Goal: Task Accomplishment & Management: Use online tool/utility

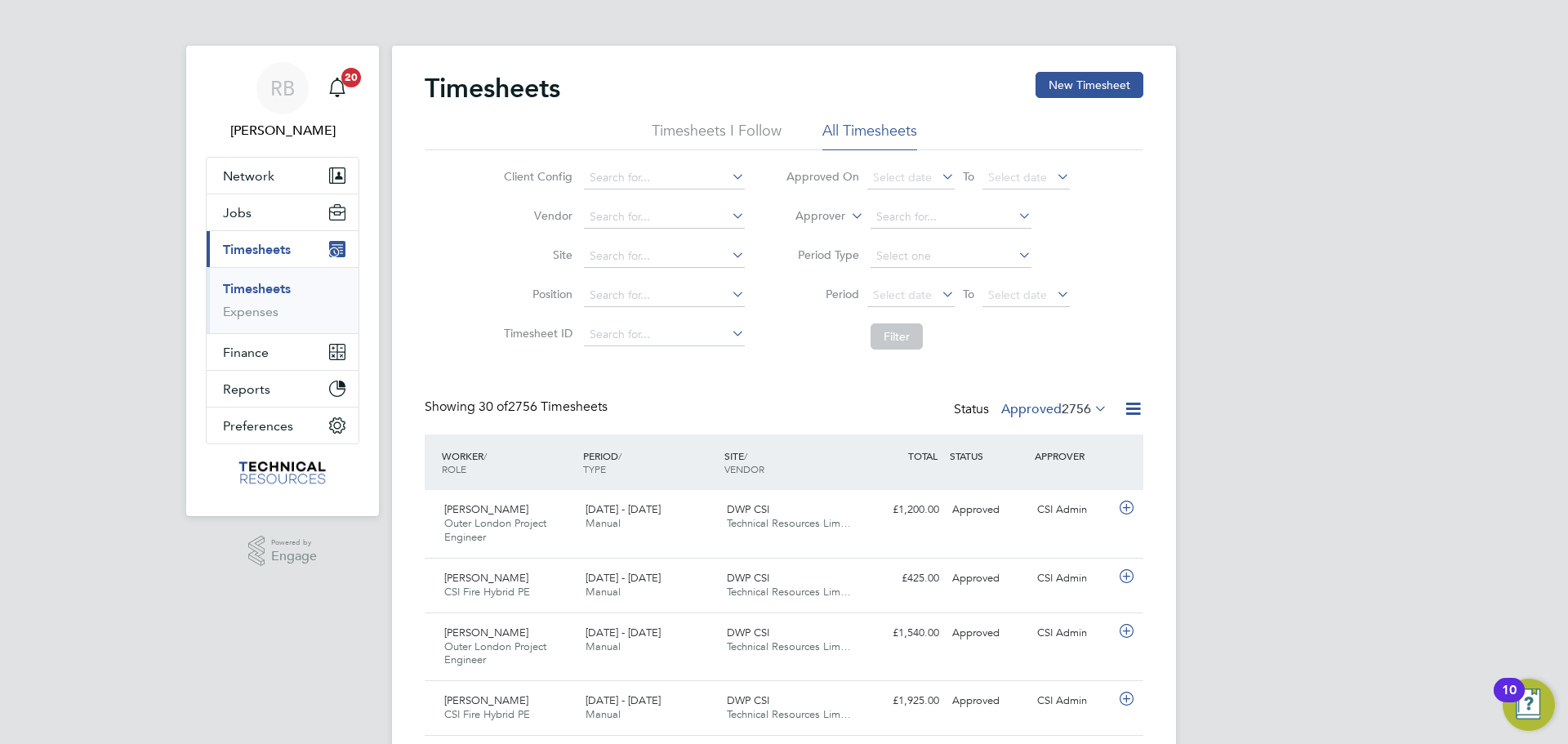
click at [1069, 412] on span "2756" at bounding box center [1077, 409] width 30 height 17
click at [1081, 461] on li "4" at bounding box center [1088, 460] width 35 height 23
click at [1042, 408] on label "Approved 2756" at bounding box center [1054, 409] width 106 height 17
click at [212, 346] on button "Finance" at bounding box center [283, 352] width 152 height 36
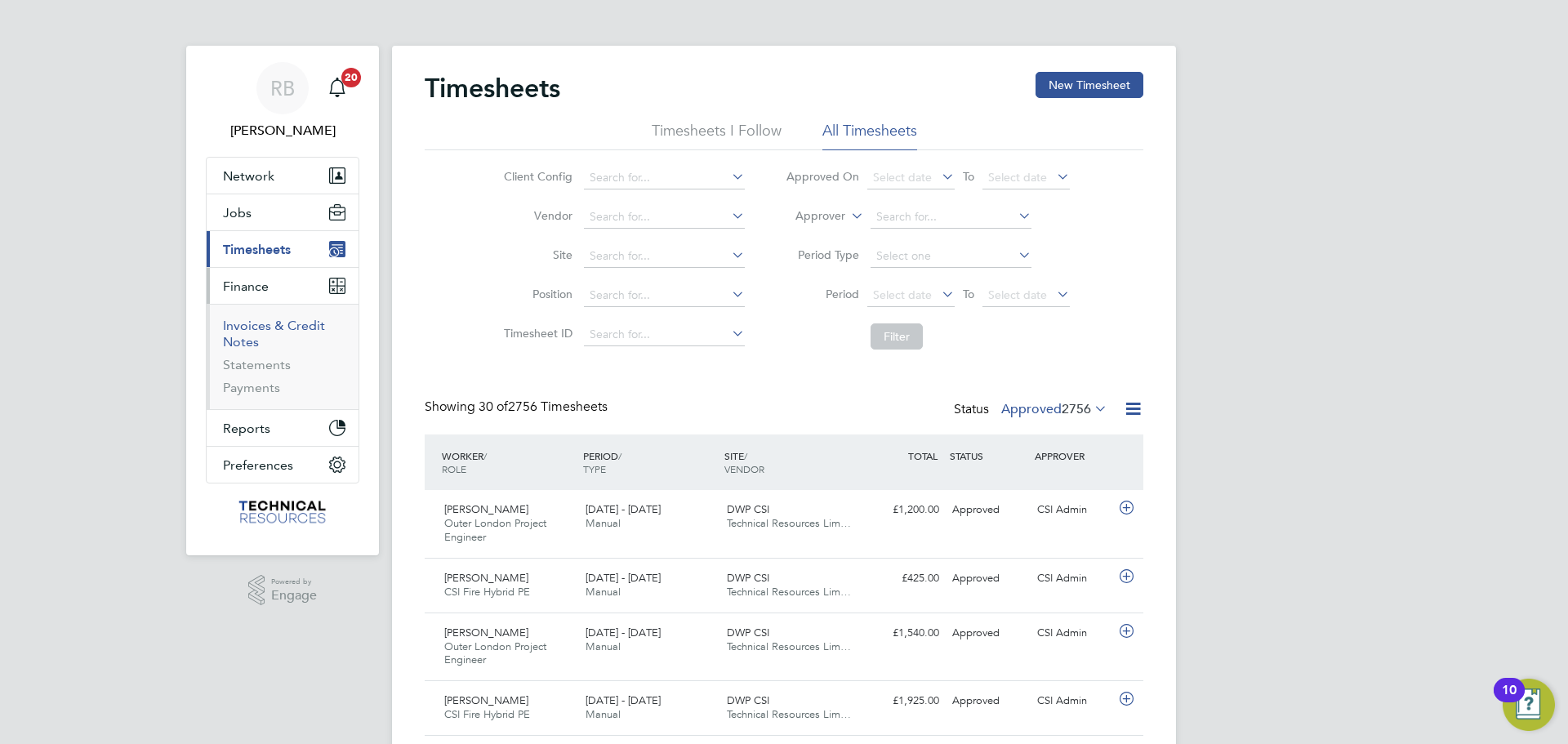
click at [256, 347] on link "Invoices & Credit Notes" at bounding box center [274, 334] width 102 height 32
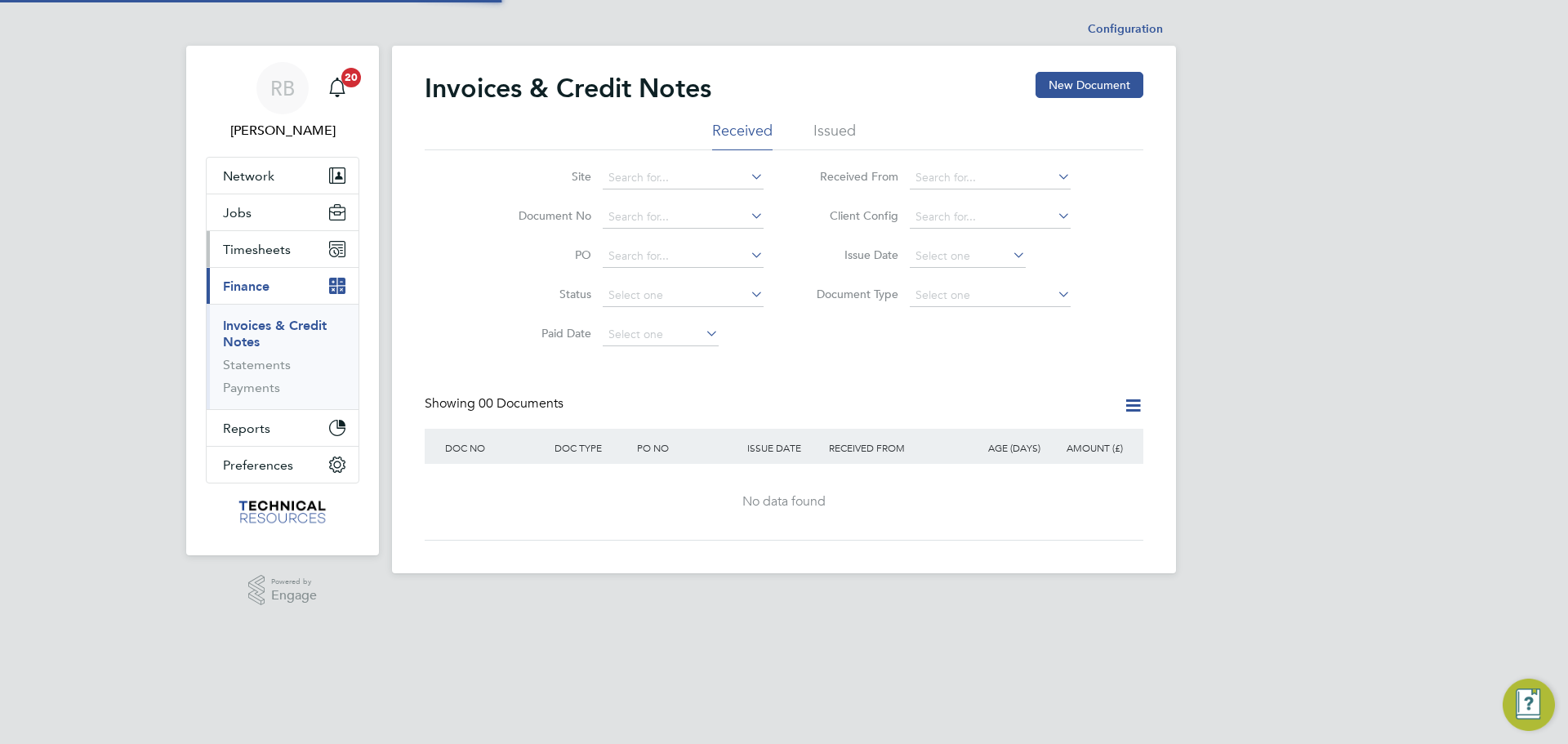
click at [282, 259] on button "Timesheets" at bounding box center [283, 249] width 152 height 36
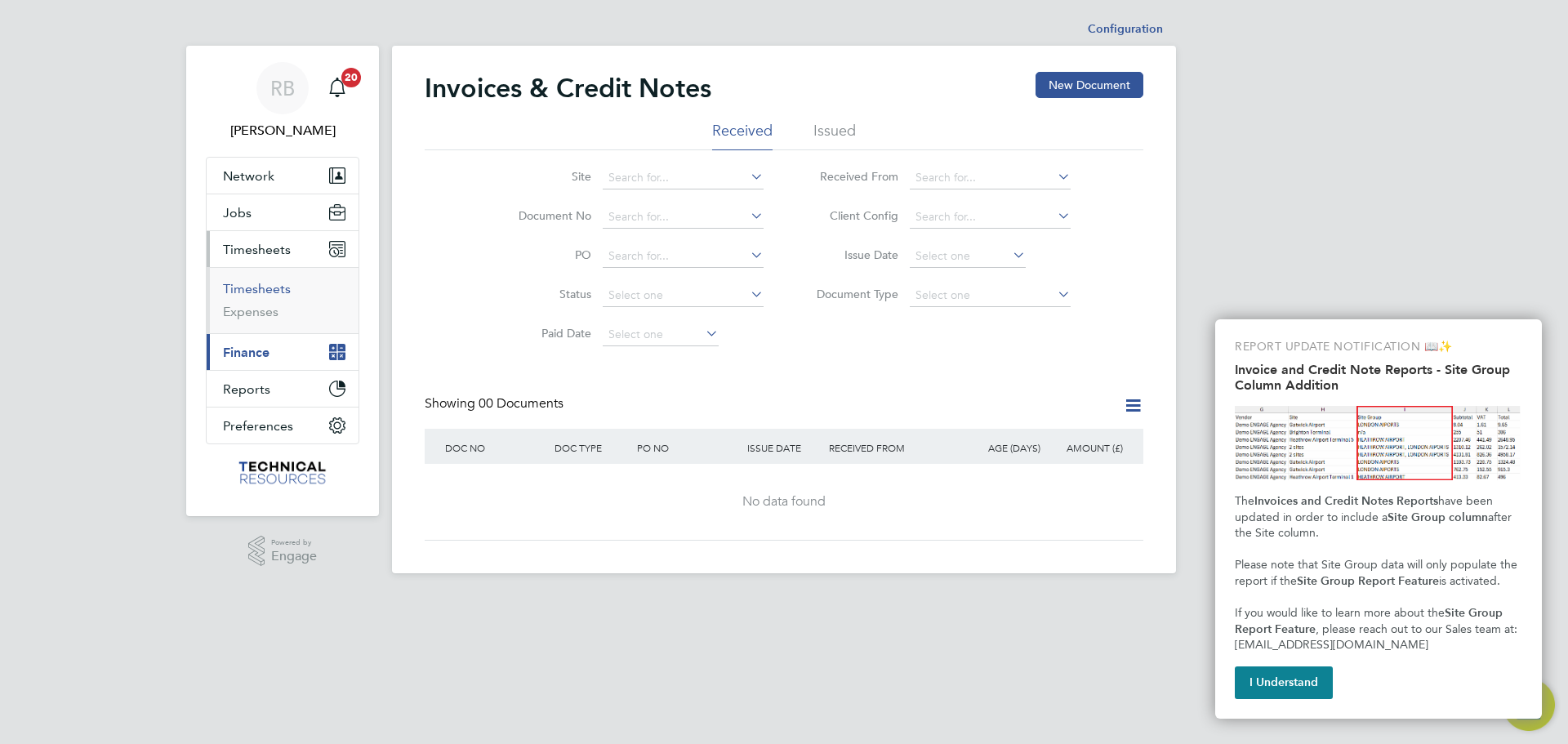
click at [267, 286] on link "Timesheets" at bounding box center [257, 289] width 68 height 16
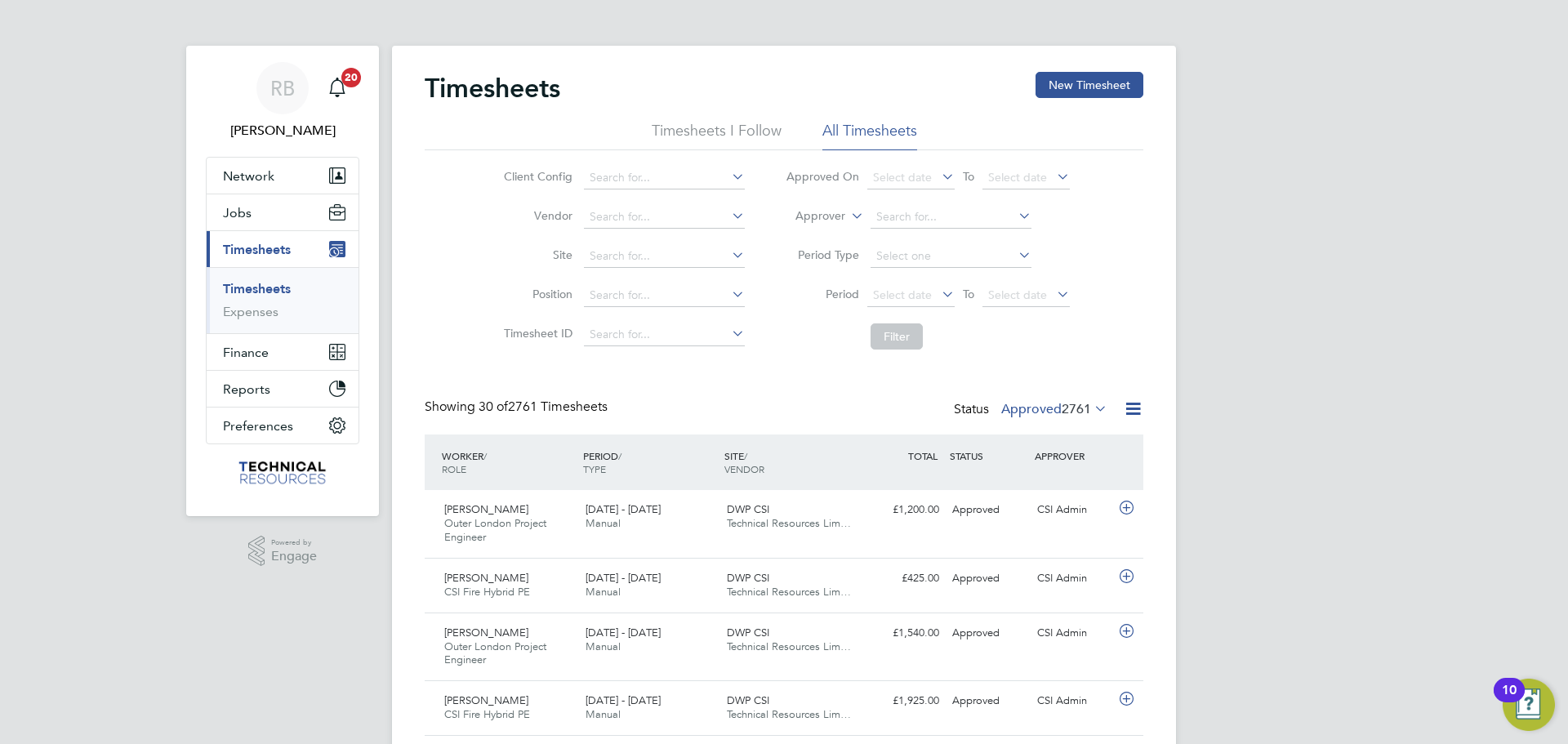
click at [1128, 406] on icon at bounding box center [1133, 408] width 21 height 21
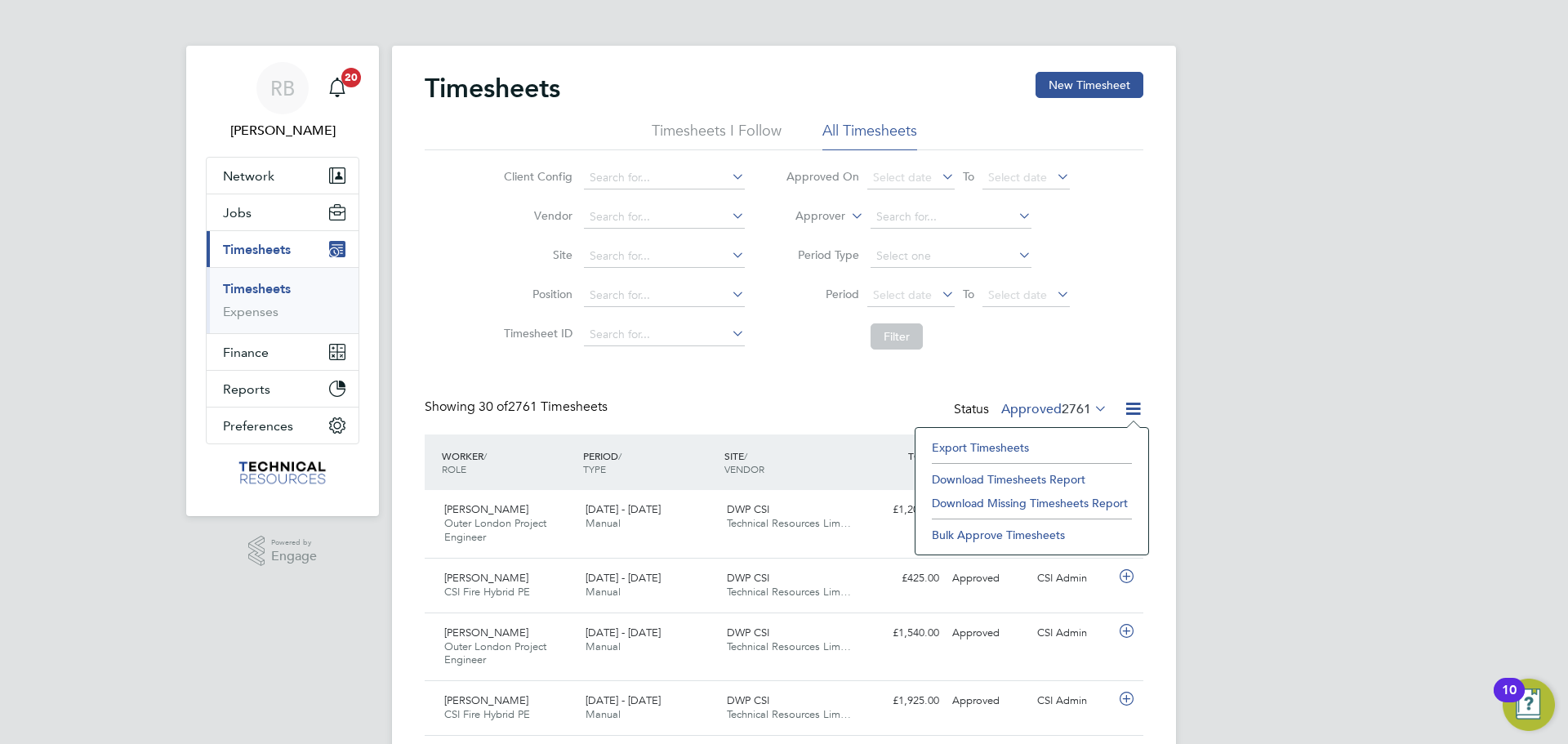
click at [993, 448] on li "Export Timesheets" at bounding box center [1032, 447] width 216 height 23
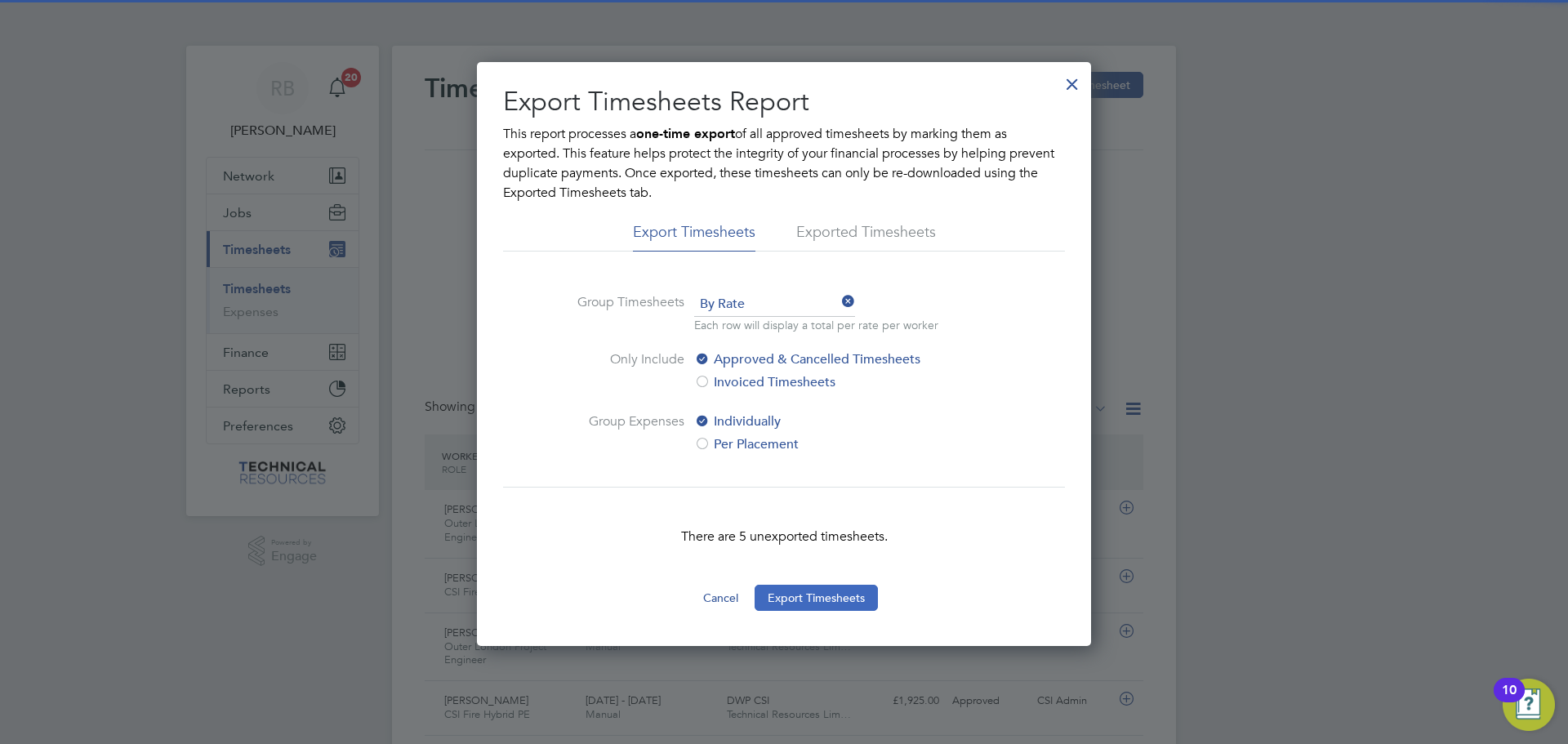
click at [811, 594] on button "Export Timesheets" at bounding box center [816, 598] width 124 height 26
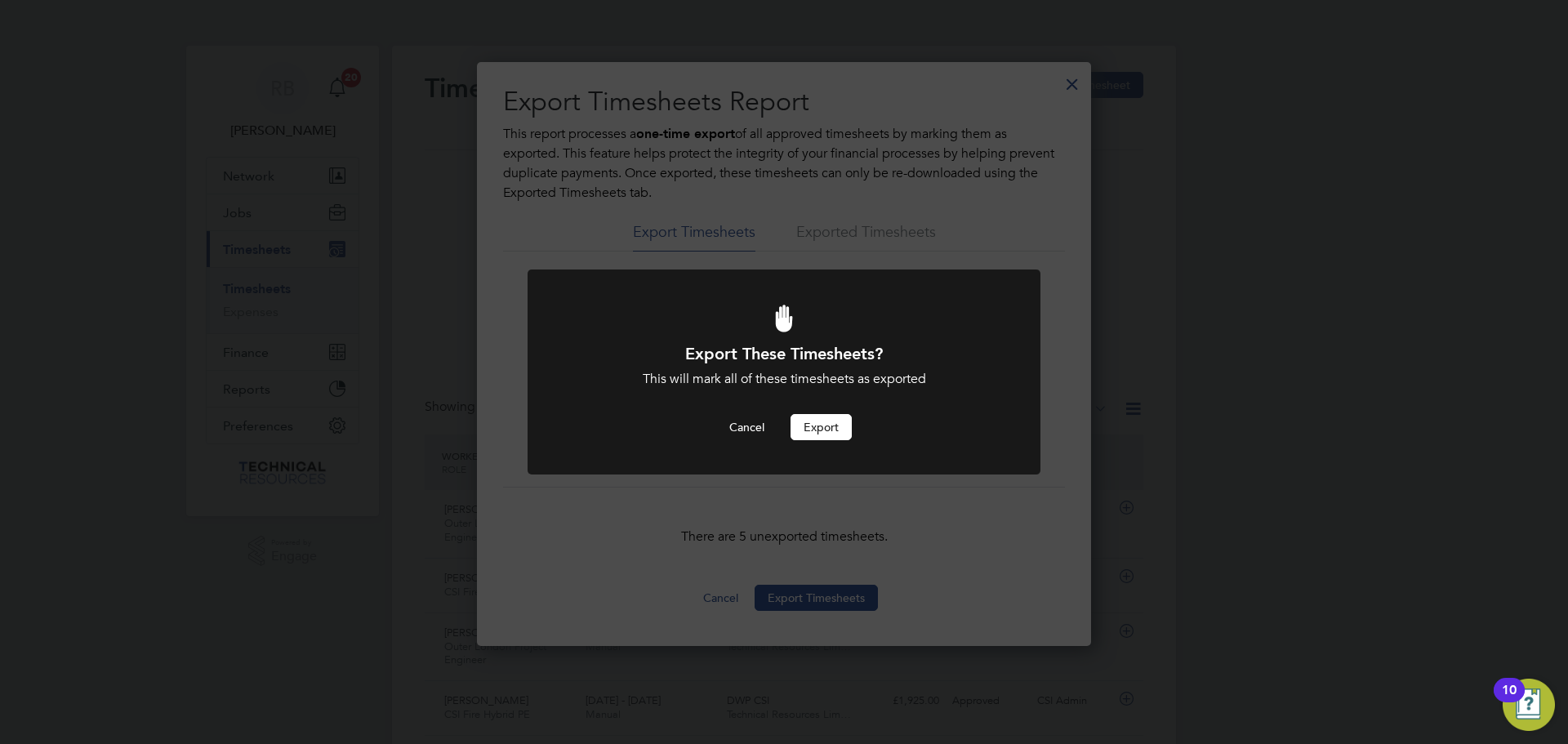
click at [830, 414] on button "Export" at bounding box center [821, 427] width 61 height 26
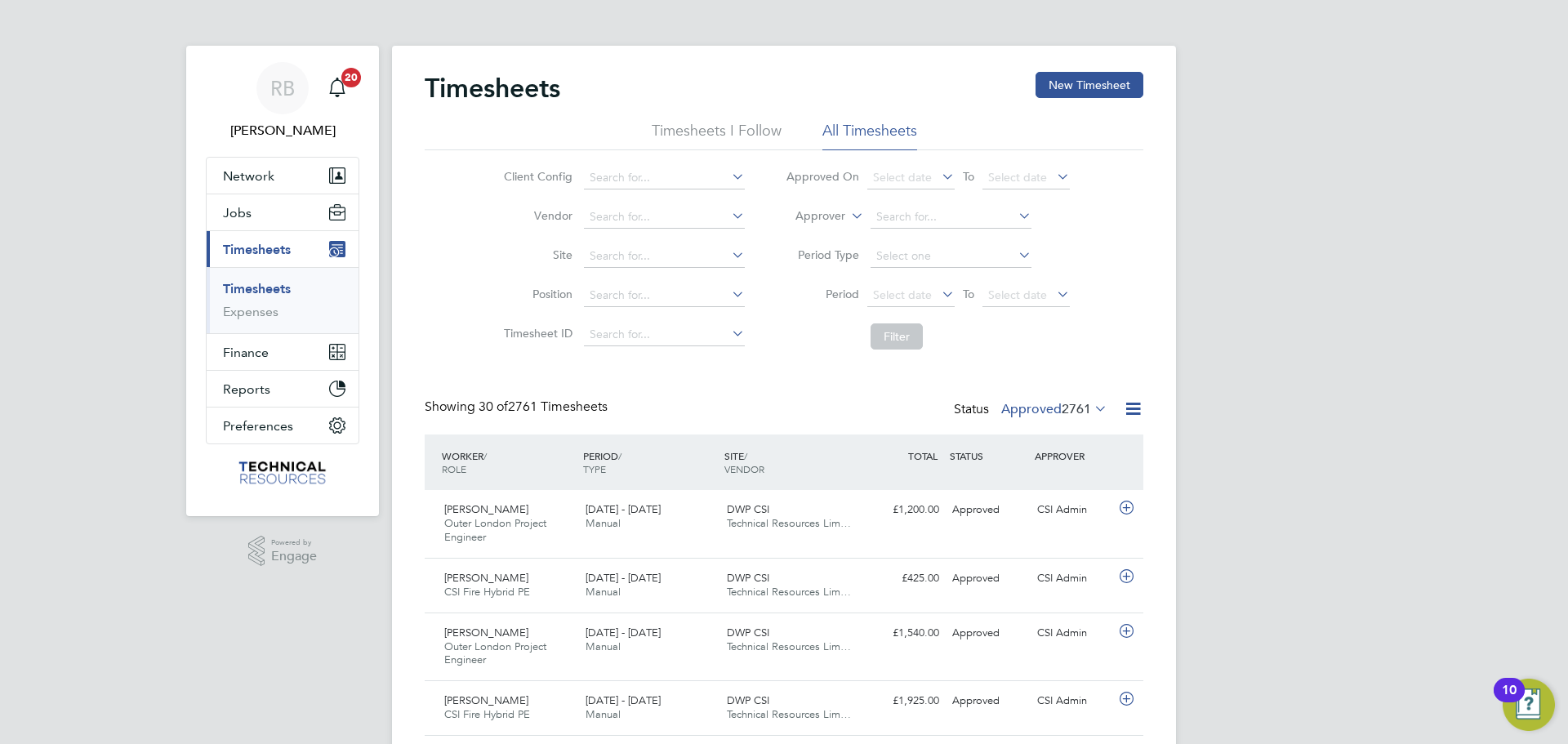
click at [1062, 411] on span "2761" at bounding box center [1077, 409] width 30 height 17
click at [1044, 464] on li "Saved" at bounding box center [1033, 460] width 75 height 23
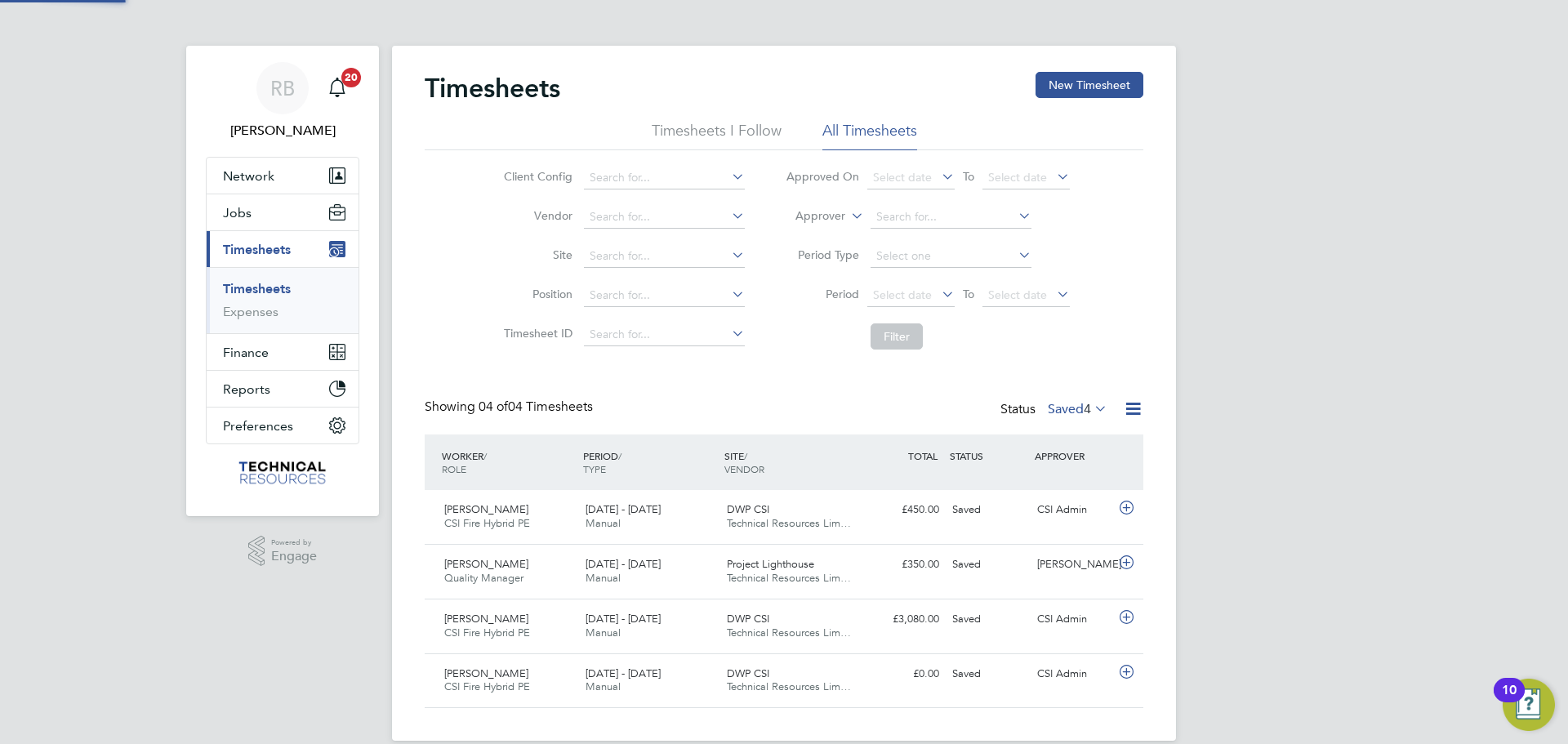
scroll to position [41, 142]
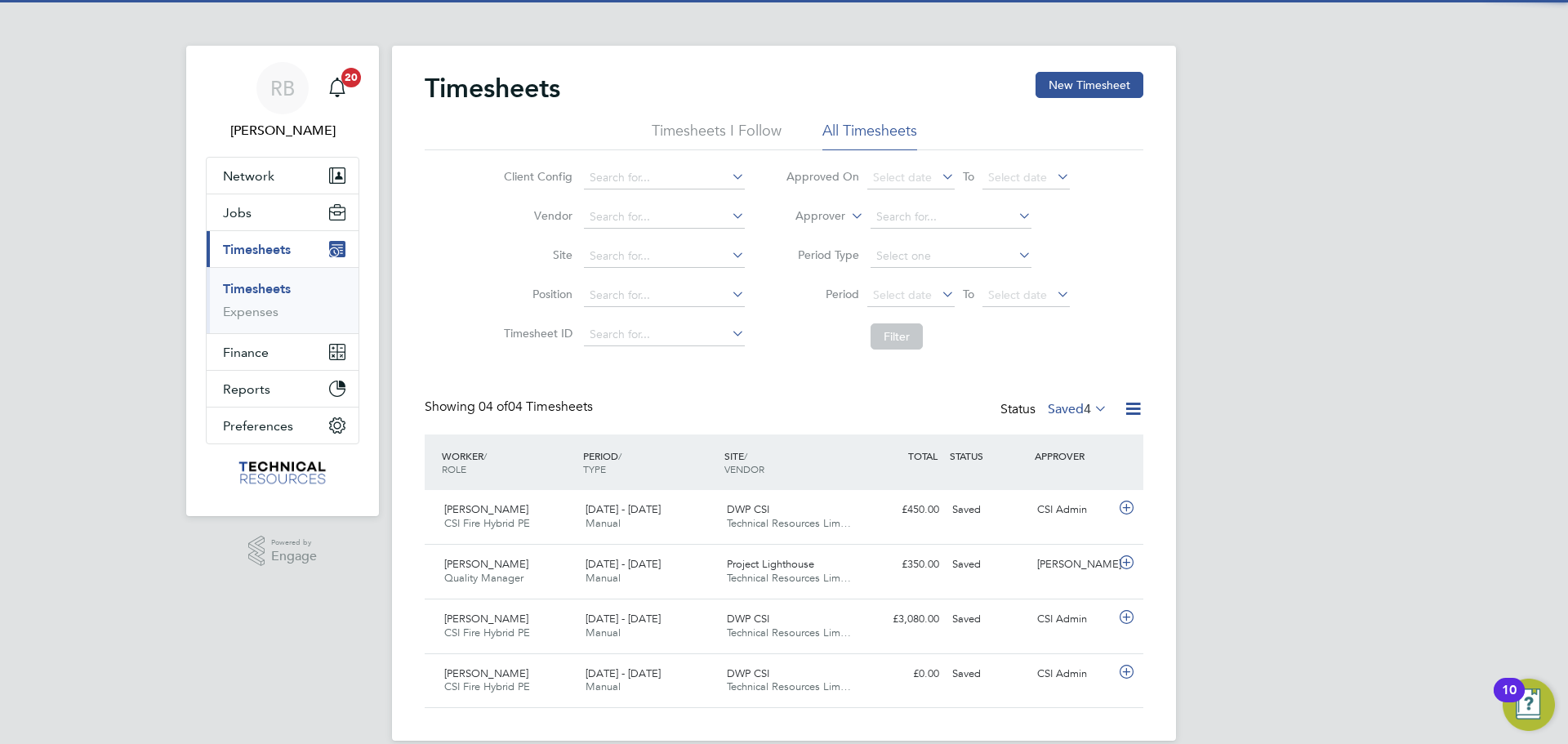
click at [1091, 400] on div "Status Saved 4" at bounding box center [1056, 409] width 111 height 23
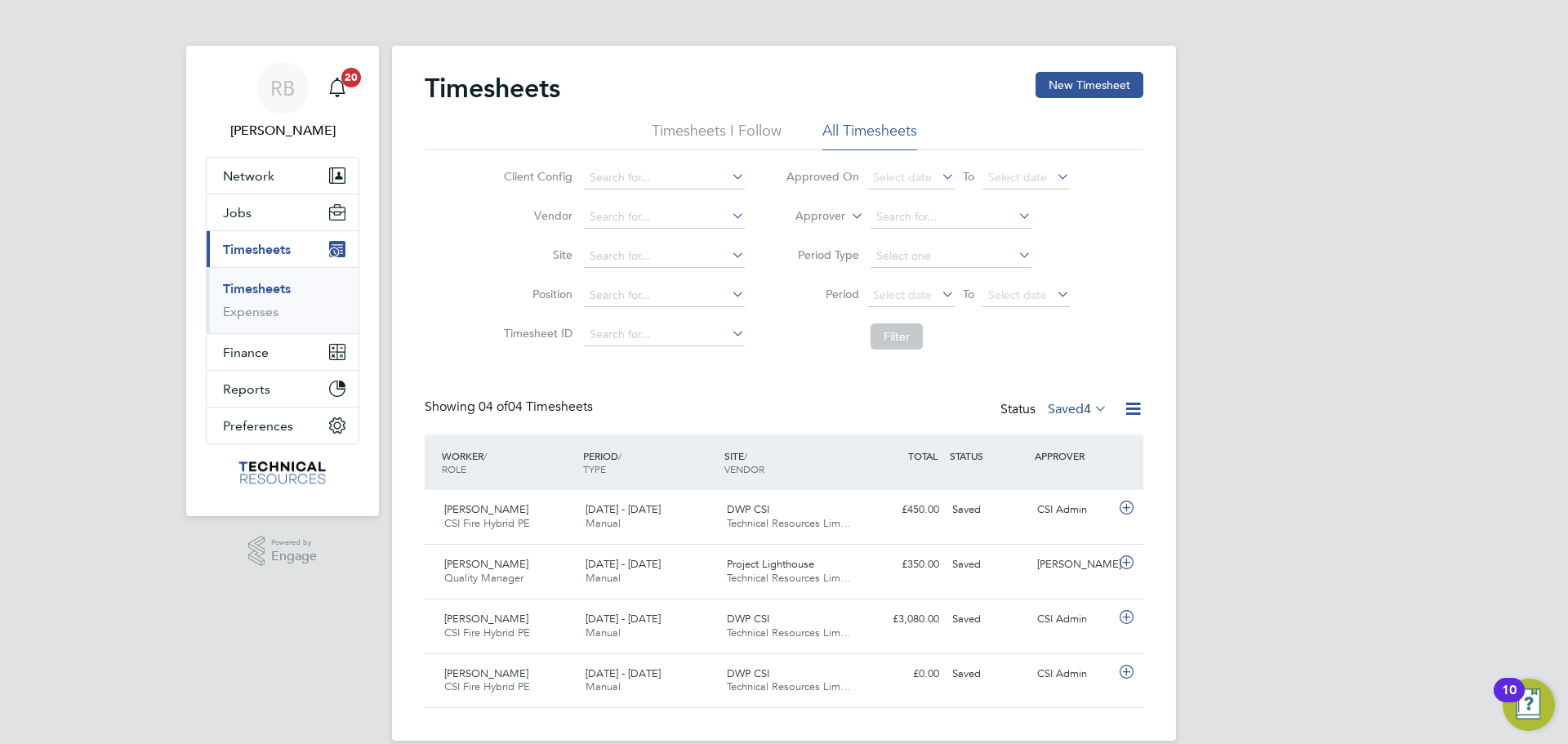
click at [1091, 400] on div "Status Saved 4" at bounding box center [1056, 409] width 111 height 23
click at [1088, 416] on span "4" at bounding box center [1087, 409] width 7 height 17
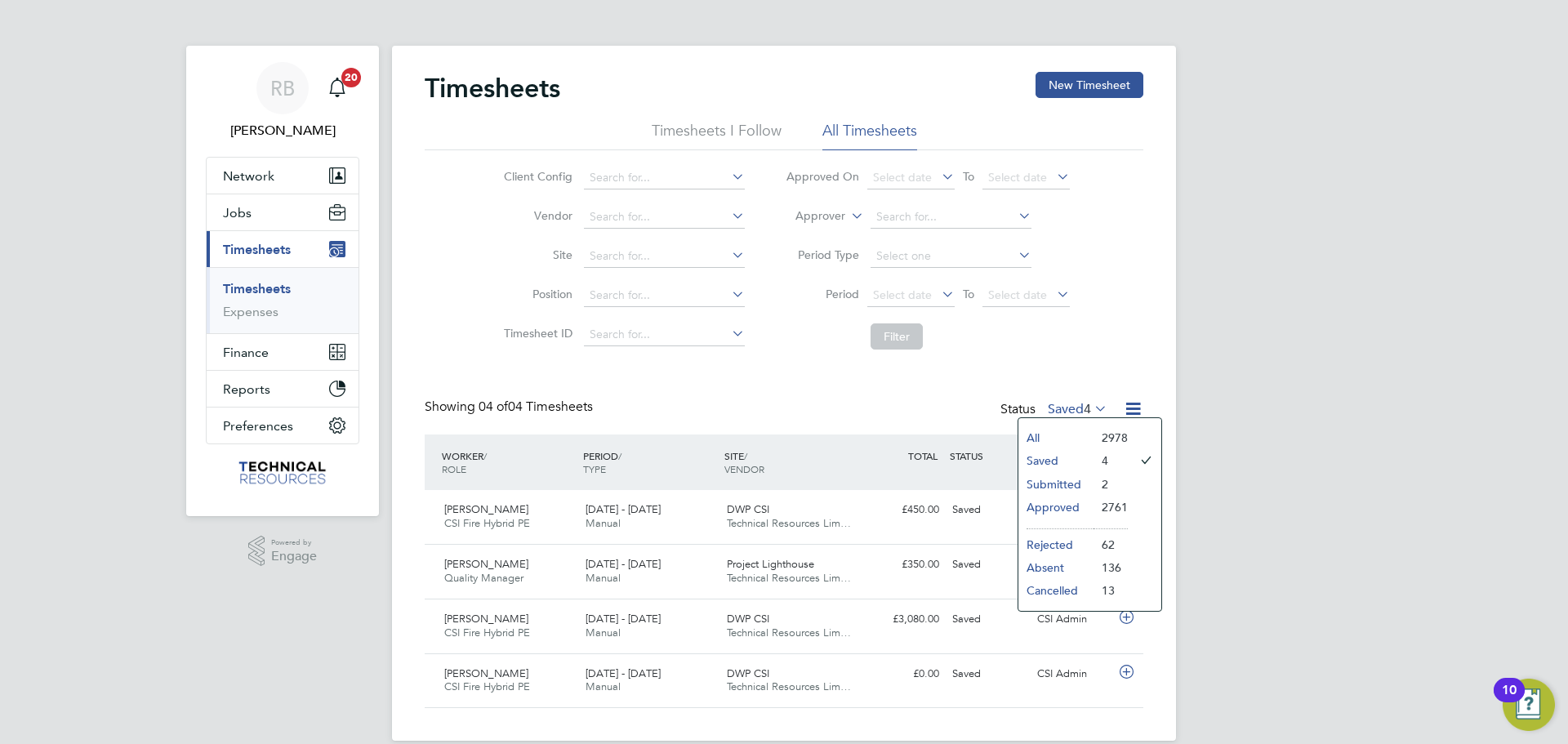
click at [1069, 503] on li "Approved" at bounding box center [1056, 507] width 75 height 23
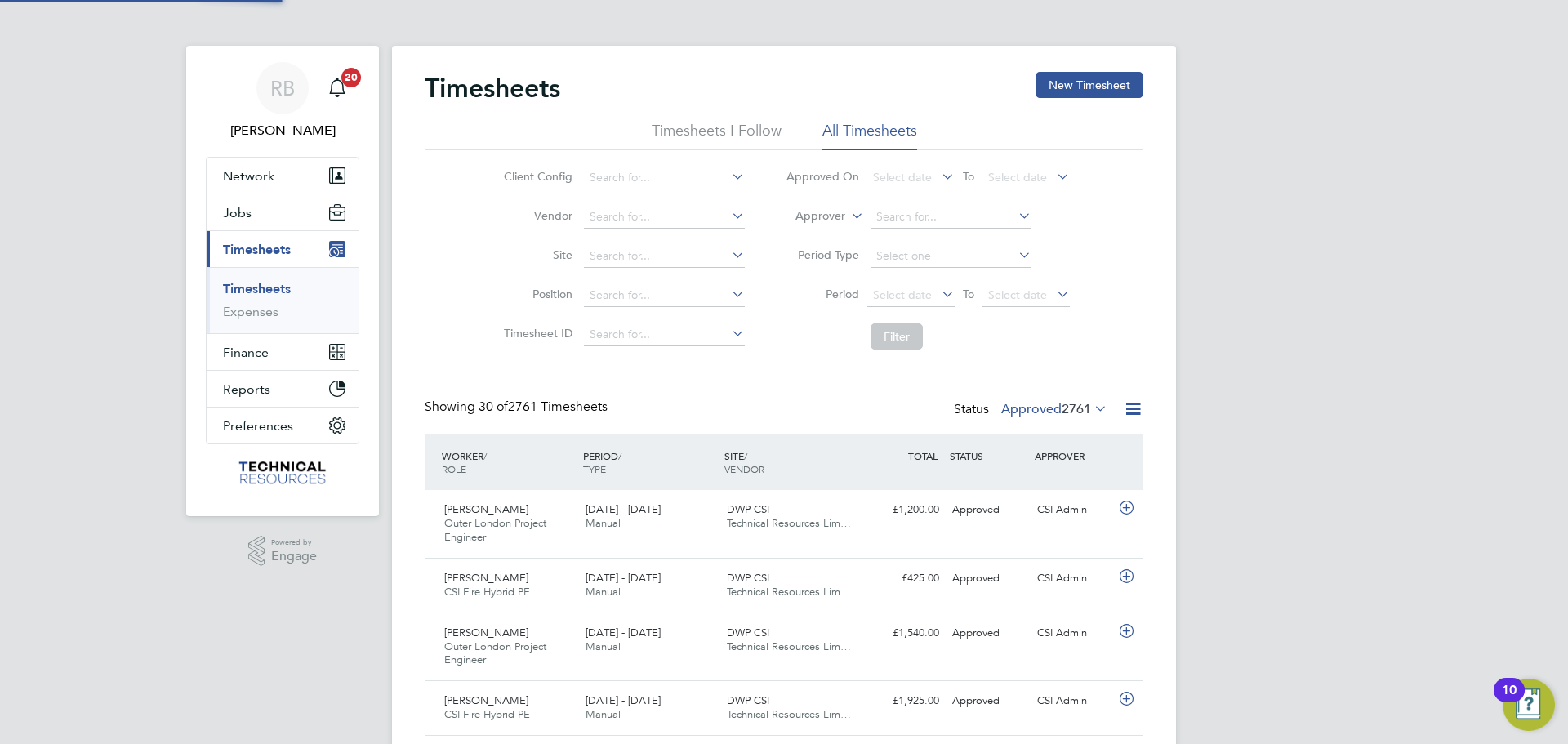
scroll to position [54, 142]
click at [1073, 401] on span "2761" at bounding box center [1077, 409] width 30 height 17
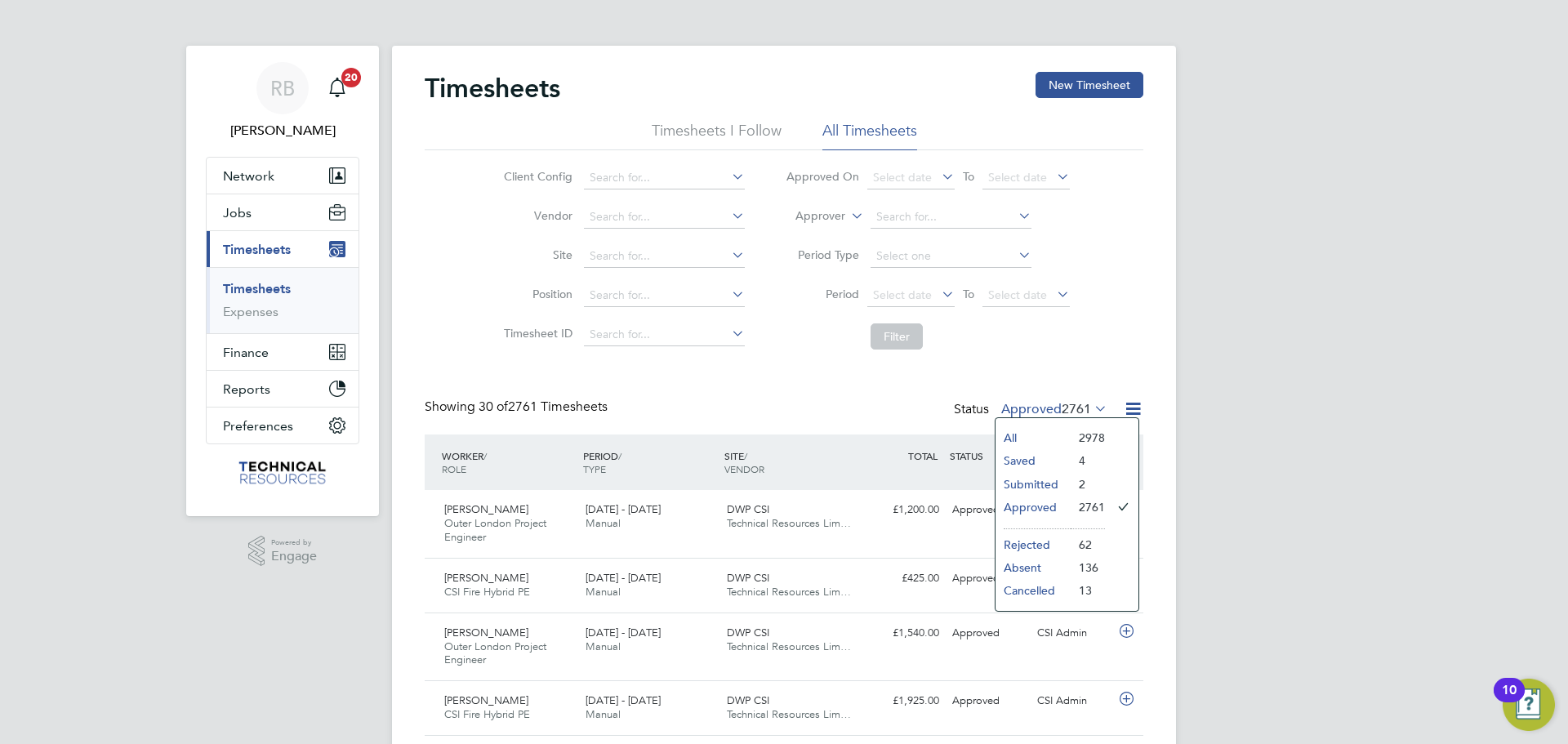
click at [1011, 479] on li "Submitted" at bounding box center [1033, 484] width 75 height 23
